Goal: Transaction & Acquisition: Purchase product/service

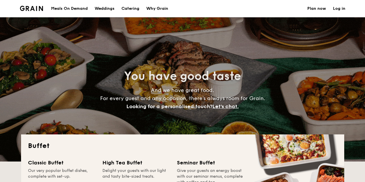
select select
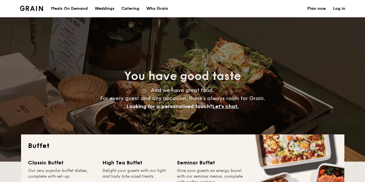
click at [80, 10] on div "Meals On Demand" at bounding box center [69, 8] width 37 height 17
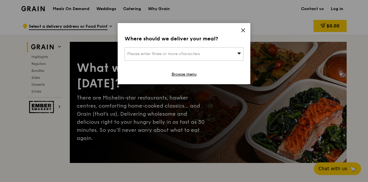
click at [199, 55] on span "Please enter three or more characters" at bounding box center [163, 53] width 73 height 5
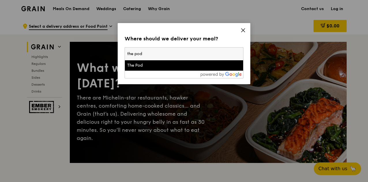
type input "the pod"
click at [196, 66] on div "The Pod" at bounding box center [169, 66] width 85 height 6
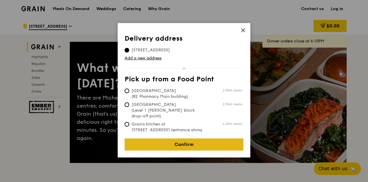
click at [173, 142] on link "Confirm" at bounding box center [184, 145] width 119 height 12
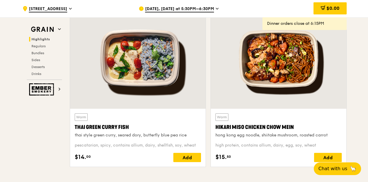
scroll to position [202, 0]
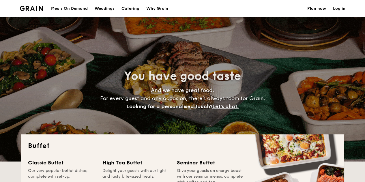
select select
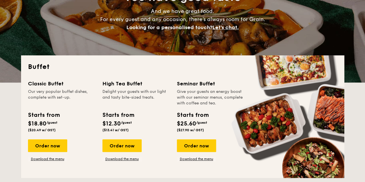
scroll to position [87, 0]
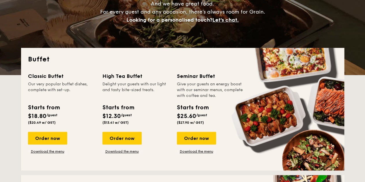
click at [53, 131] on div "Classic Buffet Our very popular buffet dishes, complete with set-up. Starts fro…" at bounding box center [65, 113] width 74 height 82
click at [52, 137] on div "Order now" at bounding box center [47, 138] width 39 height 13
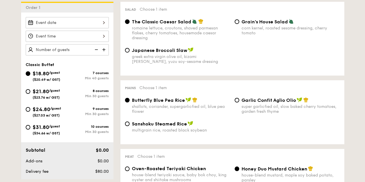
scroll to position [173, 0]
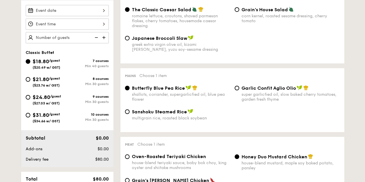
click at [181, 39] on span "Japanese Broccoli Slaw" at bounding box center [159, 37] width 55 height 5
click at [130, 39] on input "Japanese Broccoli Slaw greek extra virgin olive oil, kizami nori, ginger, yuzu …" at bounding box center [127, 38] width 5 height 5
radio input "true"
click at [180, 39] on span "Japanese Broccoli Slaw" at bounding box center [159, 37] width 55 height 5
click at [130, 39] on input "Japanese Broccoli Slaw greek extra virgin olive oil, kizami nori, ginger, yuzu …" at bounding box center [127, 38] width 5 height 5
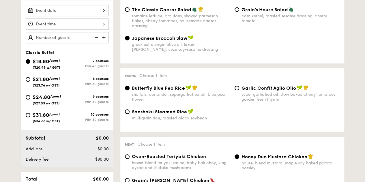
click at [185, 9] on span "The Classic Caesar Salad" at bounding box center [161, 9] width 59 height 5
click at [130, 9] on input "The Classic Caesar Salad romaine lettuce, croutons, shaved parmesan flakes, che…" at bounding box center [127, 9] width 5 height 5
radio input "true"
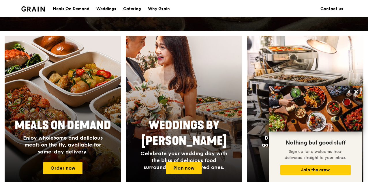
scroll to position [171, 0]
